Goal: Navigation & Orientation: Find specific page/section

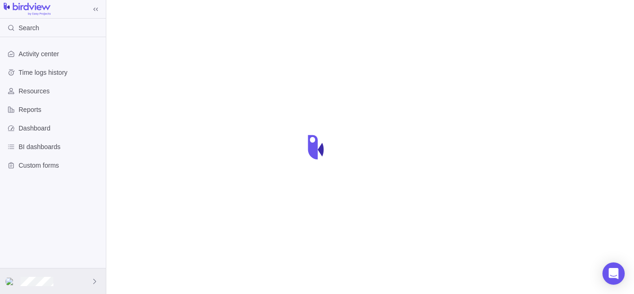
click at [96, 282] on icon at bounding box center [94, 280] width 7 height 7
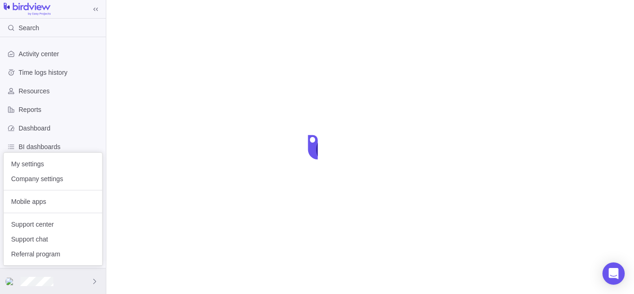
click at [96, 282] on icon at bounding box center [94, 280] width 7 height 7
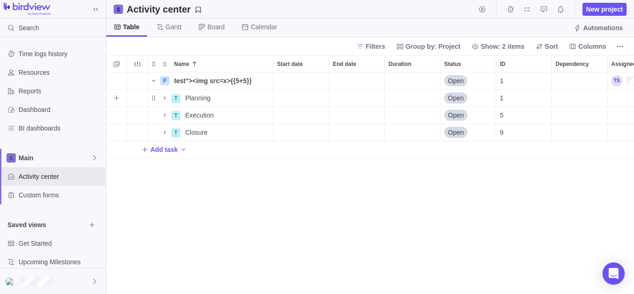
scroll to position [214, 521]
click at [93, 280] on icon at bounding box center [94, 280] width 7 height 7
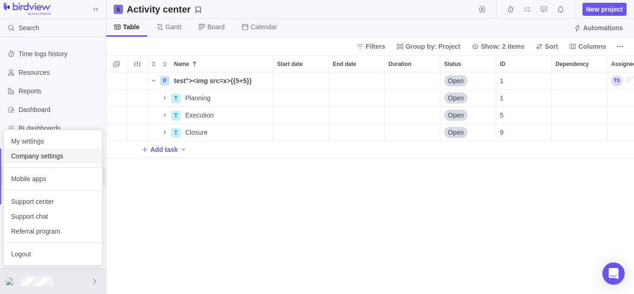
click at [36, 156] on span "Company settings" at bounding box center [53, 155] width 84 height 9
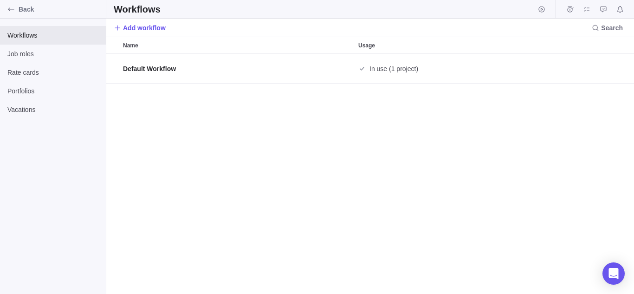
scroll to position [233, 521]
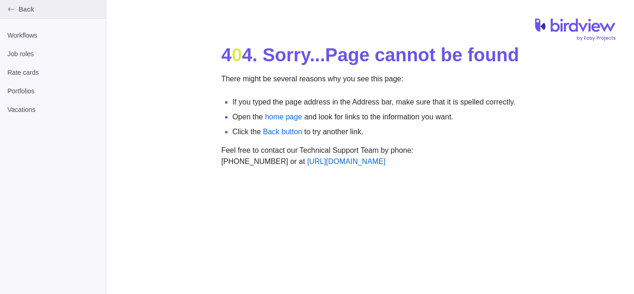
click at [6, 13] on div "Back" at bounding box center [11, 9] width 15 height 15
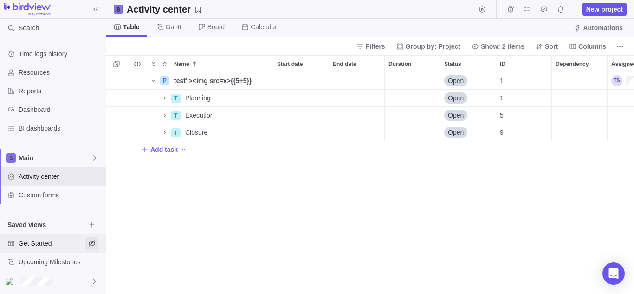
scroll to position [214, 521]
click at [91, 280] on icon at bounding box center [94, 280] width 7 height 7
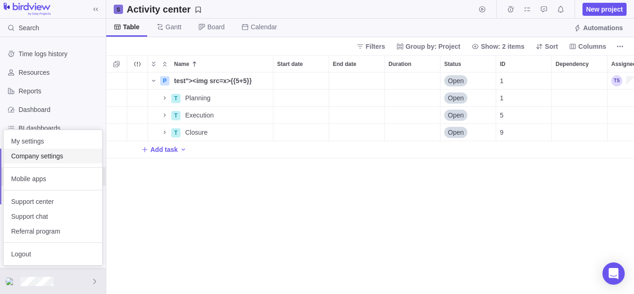
click at [37, 158] on span "Company settings" at bounding box center [53, 155] width 84 height 9
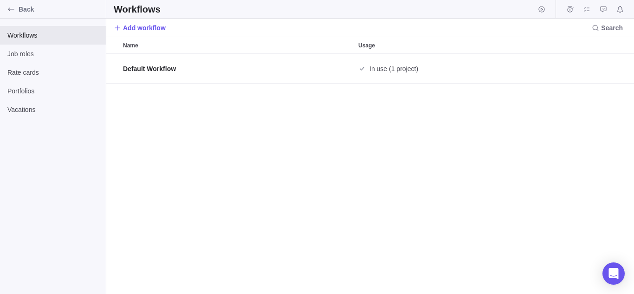
scroll to position [233, 521]
click at [12, 10] on icon "Back" at bounding box center [10, 9] width 7 height 7
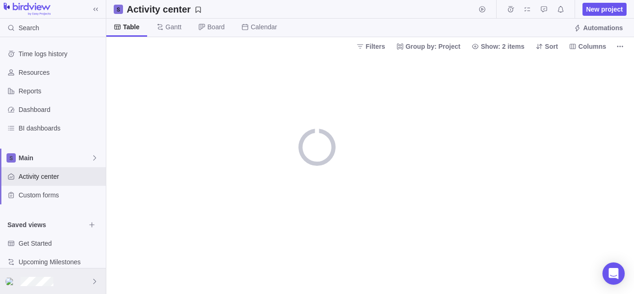
click at [95, 279] on icon at bounding box center [94, 280] width 7 height 7
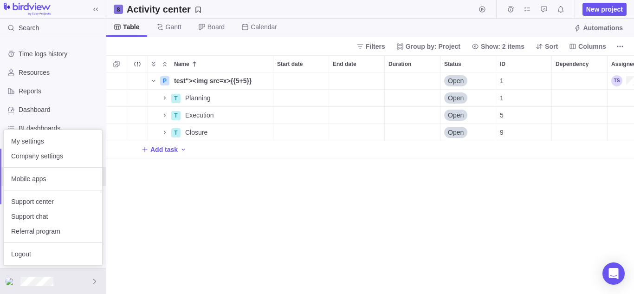
scroll to position [214, 521]
click at [96, 275] on div at bounding box center [53, 281] width 106 height 26
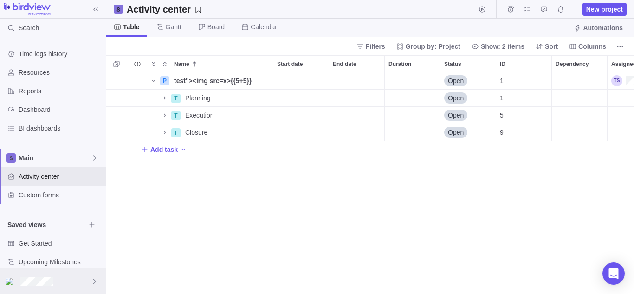
click at [99, 279] on div at bounding box center [53, 281] width 106 height 26
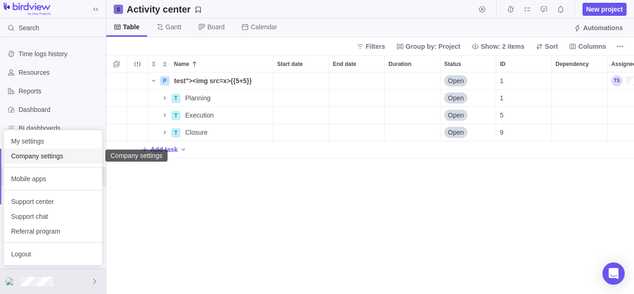
click at [53, 157] on span "Company settings" at bounding box center [53, 155] width 84 height 9
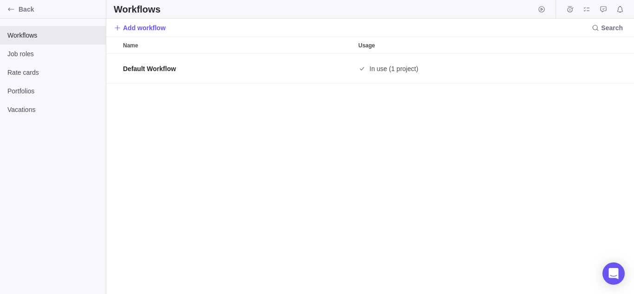
scroll to position [233, 521]
click at [13, 10] on icon "Back" at bounding box center [10, 9] width 7 height 7
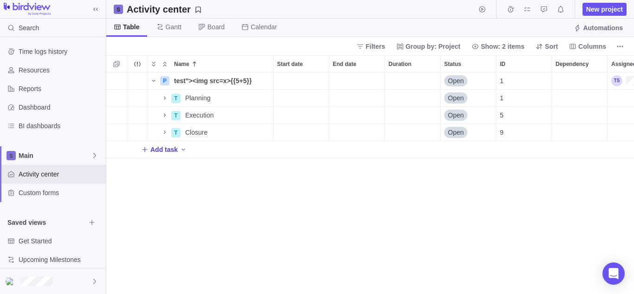
scroll to position [11, 0]
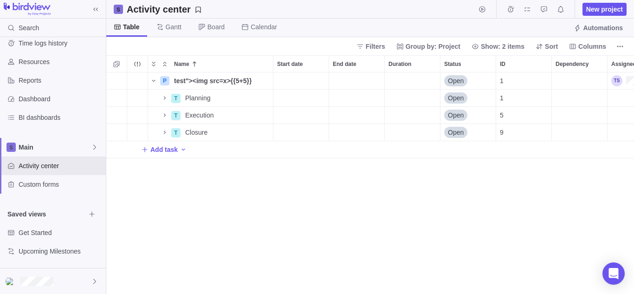
scroll to position [214, 521]
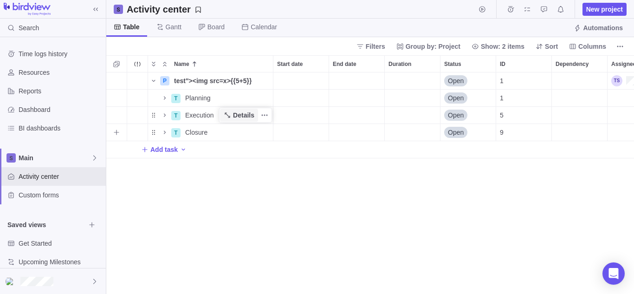
scroll to position [214, 521]
click at [192, 182] on div "P test"><img src=x>{{5+5}} Details Open 1 T Planning Details Open 1 T Execution…" at bounding box center [369, 182] width 527 height 221
click at [85, 279] on div at bounding box center [53, 281] width 106 height 26
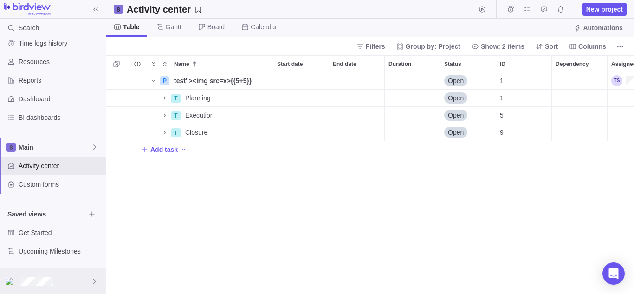
click at [89, 275] on div at bounding box center [53, 281] width 106 height 26
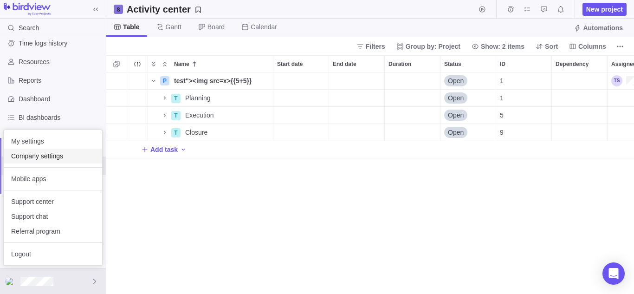
click at [49, 157] on span "Company settings" at bounding box center [53, 155] width 84 height 9
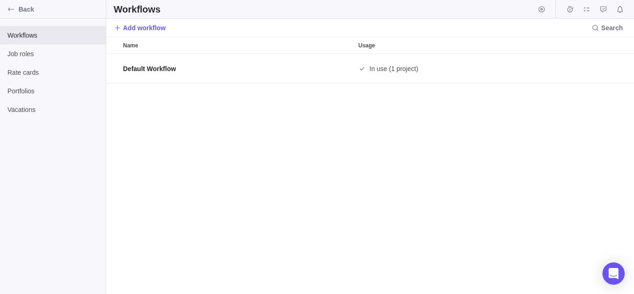
scroll to position [233, 521]
click at [40, 57] on span "Job roles" at bounding box center [52, 53] width 91 height 9
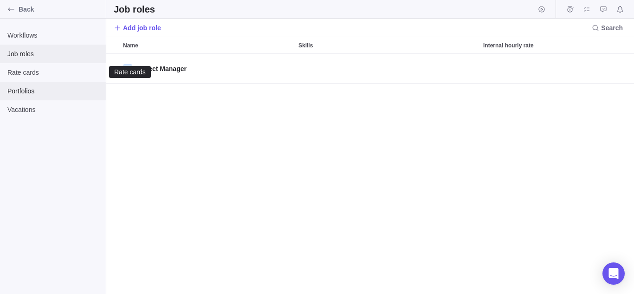
scroll to position [233, 521]
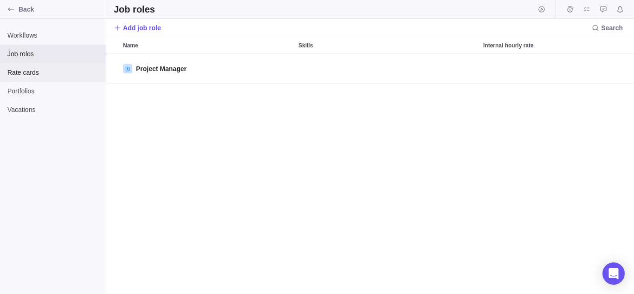
click at [58, 79] on div "Rate cards" at bounding box center [53, 72] width 106 height 19
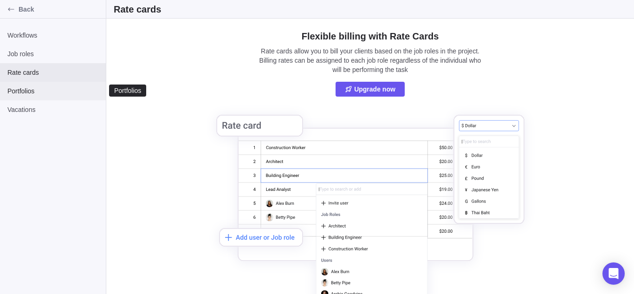
click at [60, 93] on span "Portfolios" at bounding box center [52, 90] width 91 height 9
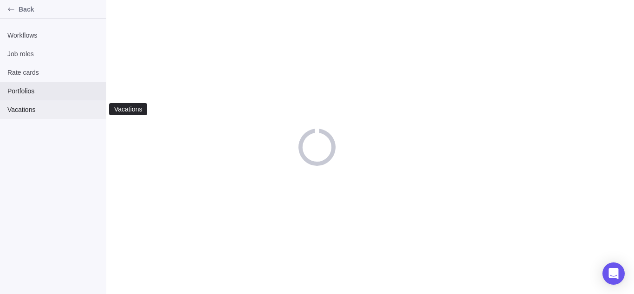
click at [60, 108] on span "Vacations" at bounding box center [52, 109] width 91 height 9
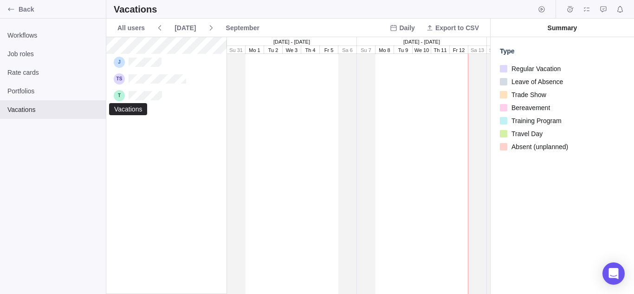
scroll to position [250, 377]
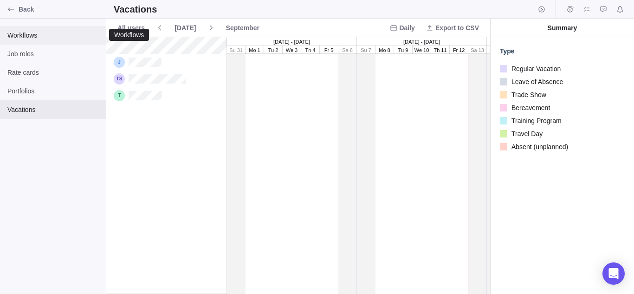
click at [60, 41] on div "Workflows" at bounding box center [53, 35] width 106 height 19
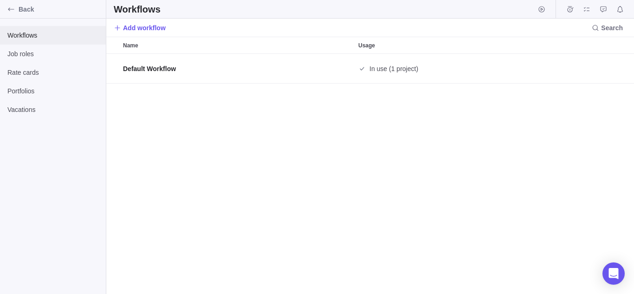
scroll to position [233, 521]
click at [140, 163] on div "Default Workflow In use (1 project)" at bounding box center [369, 174] width 527 height 240
click at [15, 13] on div "Back" at bounding box center [11, 9] width 15 height 15
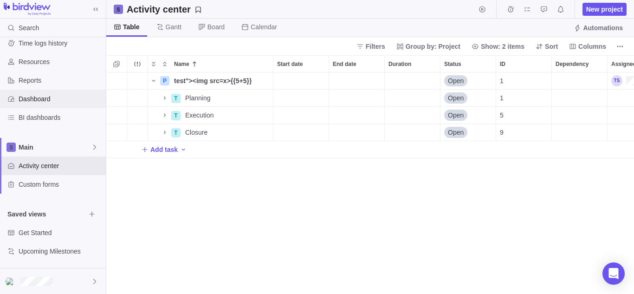
scroll to position [214, 521]
